Goal: Check status

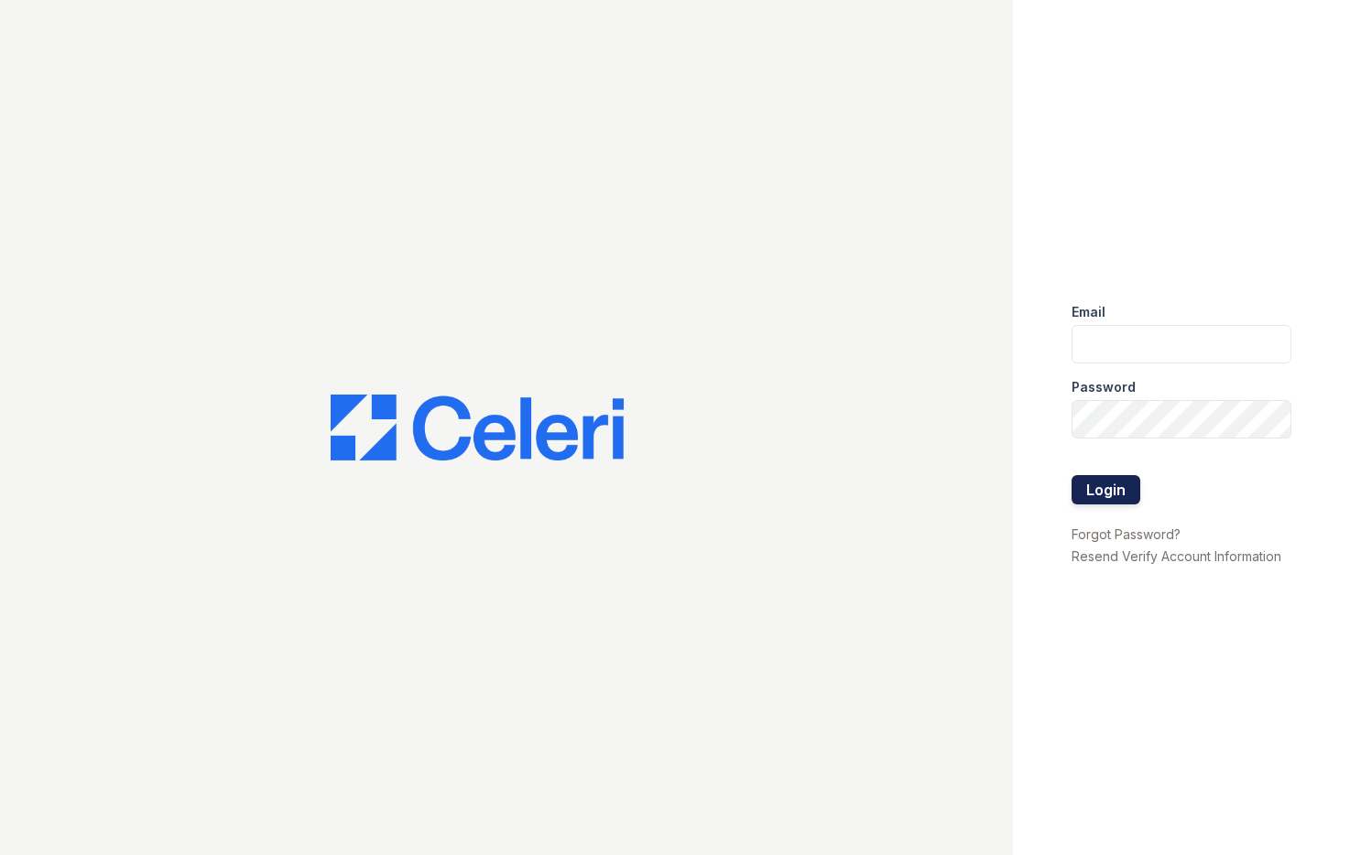
type input "[EMAIL_ADDRESS][DOMAIN_NAME]"
click at [1130, 479] on button "Login" at bounding box center [1106, 489] width 69 height 29
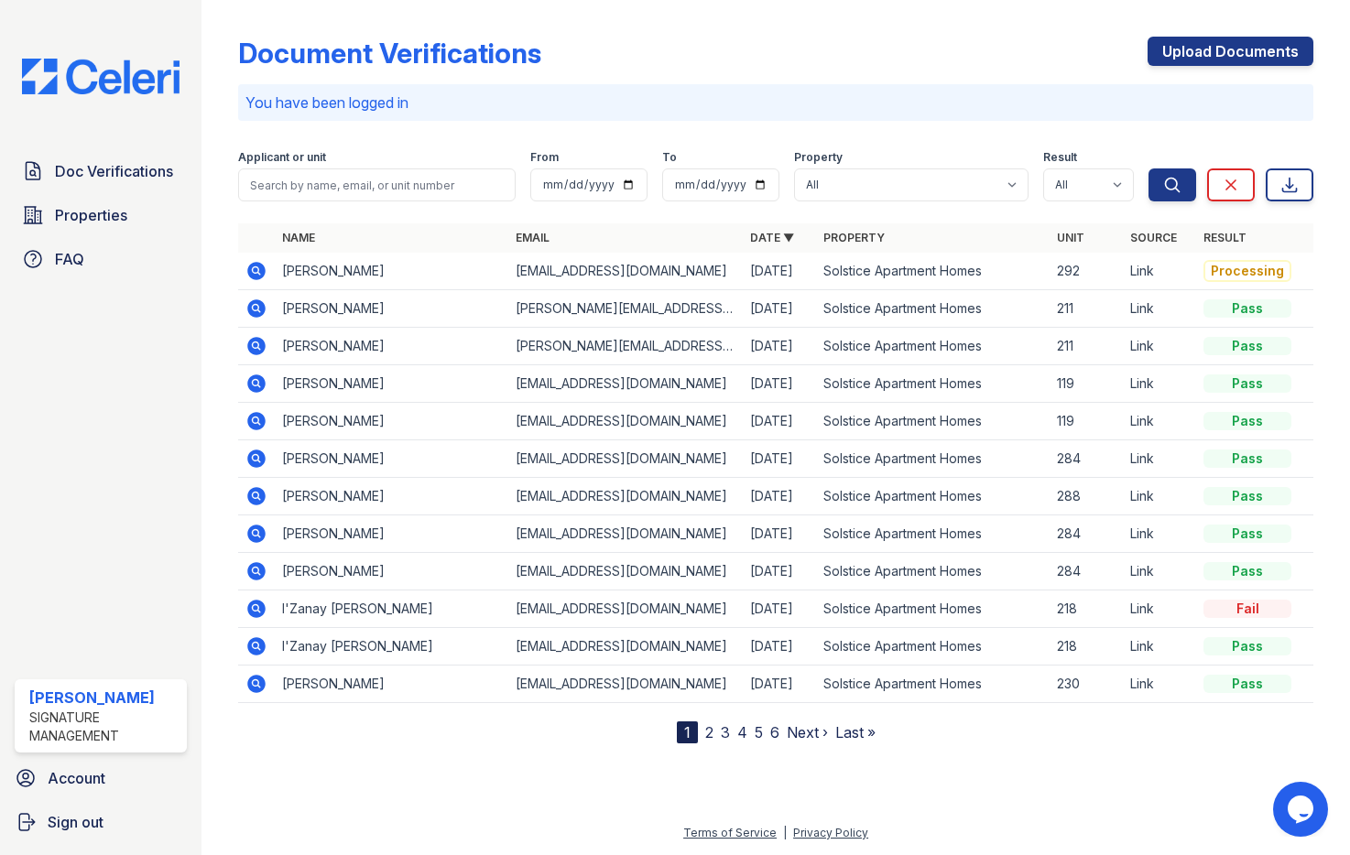
click at [251, 270] on icon at bounding box center [256, 271] width 18 height 18
